Goal: Task Accomplishment & Management: Manage account settings

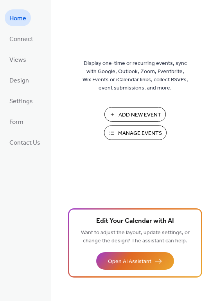
click at [132, 134] on span "Manage Events" at bounding box center [140, 134] width 44 height 8
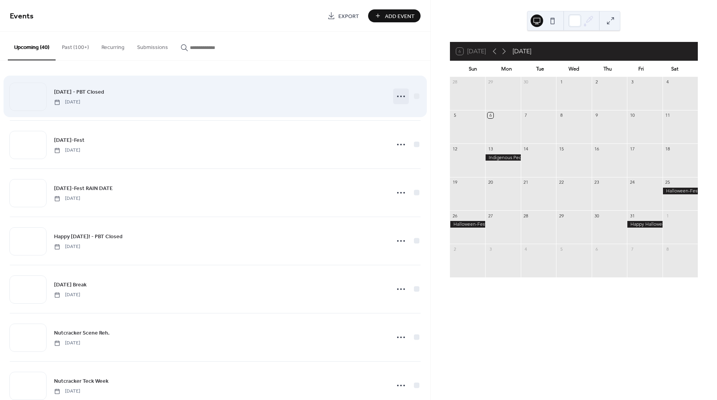
click at [395, 97] on icon at bounding box center [401, 96] width 13 height 13
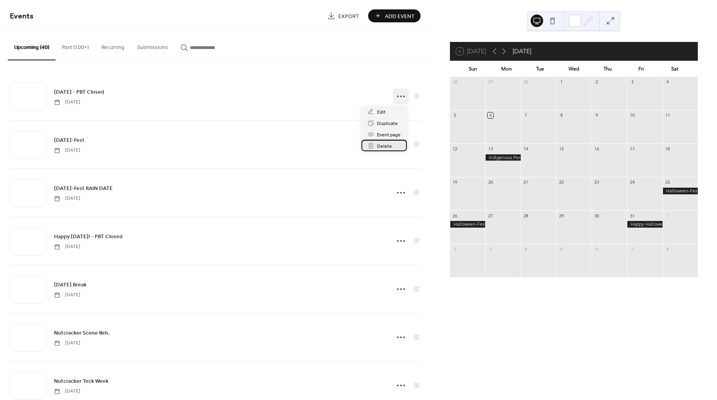
click at [378, 147] on span "Delete" at bounding box center [384, 146] width 15 height 8
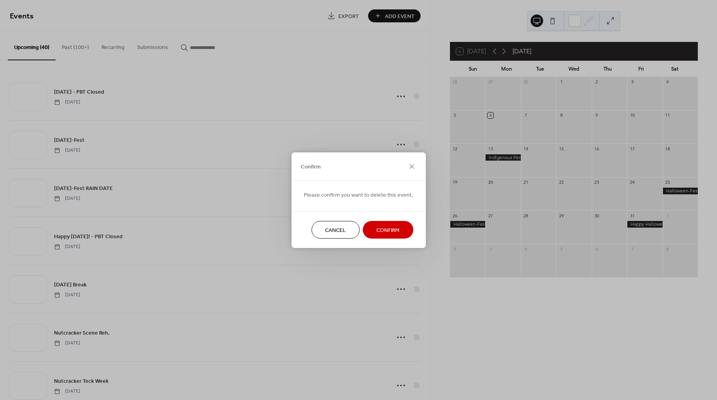
click at [384, 232] on span "Confirm" at bounding box center [387, 230] width 23 height 8
